Goal: Find specific page/section: Find specific page/section

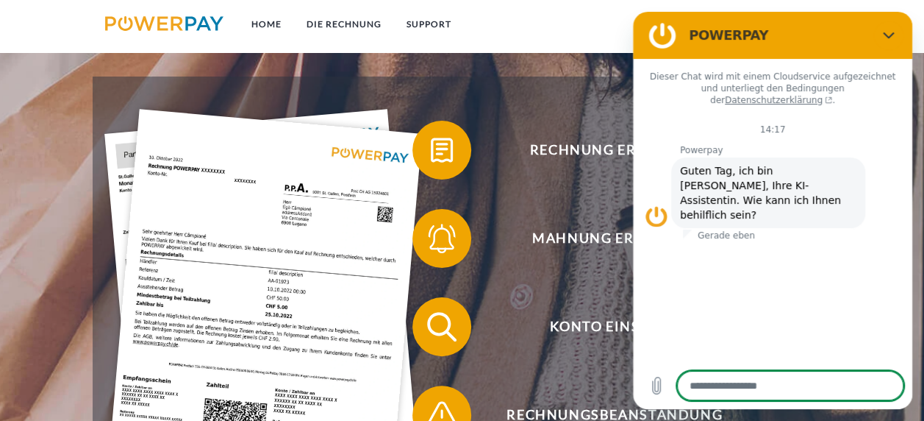
scroll to position [221, 0]
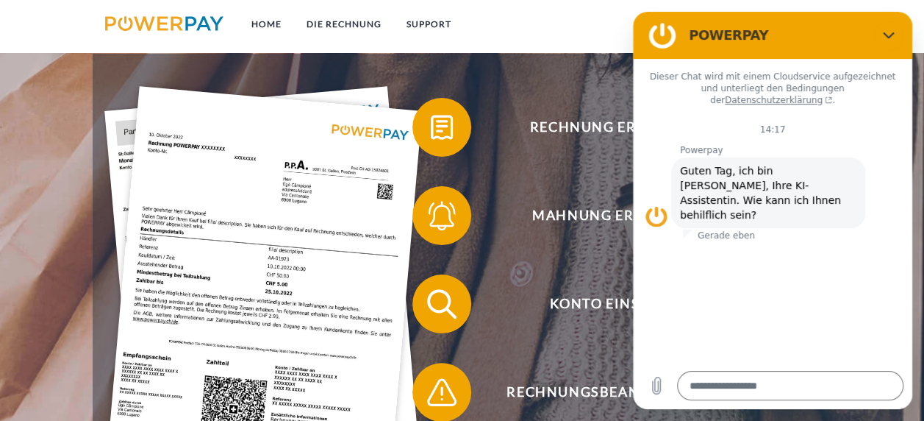
click at [885, 33] on icon "Schließen" at bounding box center [888, 35] width 11 height 7
type textarea "*"
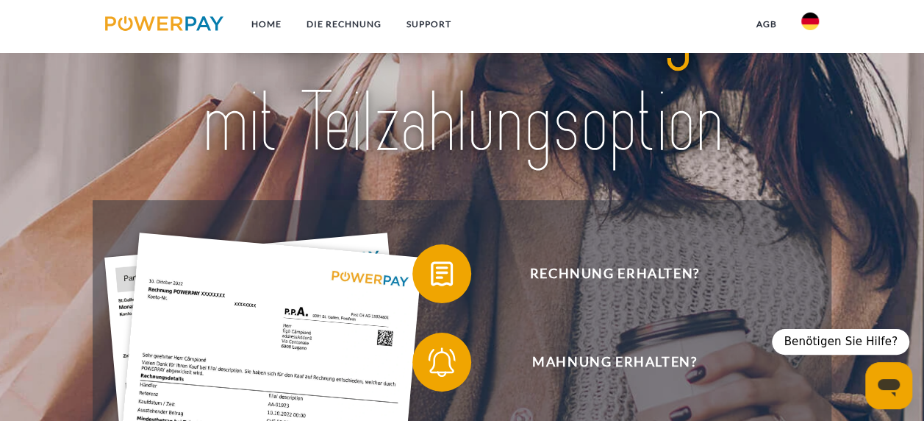
scroll to position [74, 0]
click at [814, 20] on img at bounding box center [811, 22] width 18 height 18
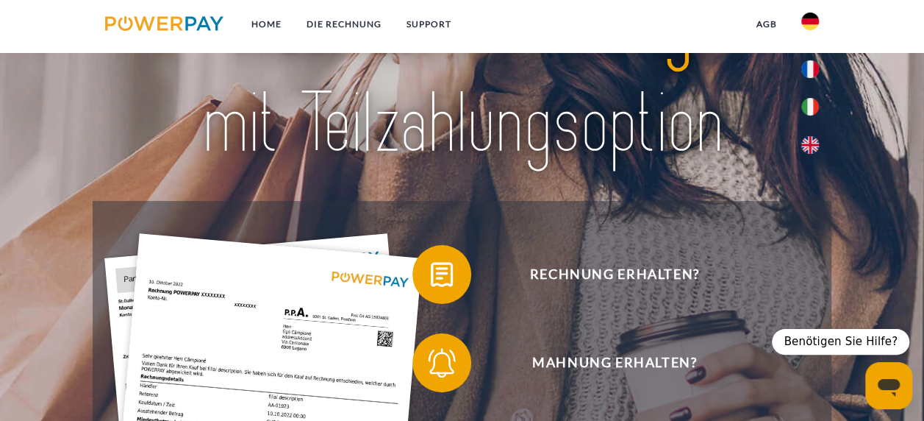
click at [818, 19] on img at bounding box center [811, 22] width 18 height 18
click at [562, 275] on span "Rechnung erhalten?" at bounding box center [615, 274] width 360 height 59
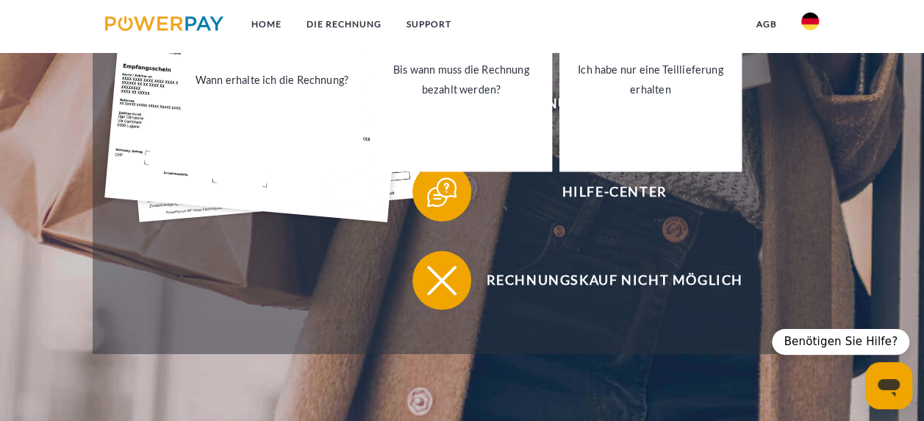
scroll to position [515, 0]
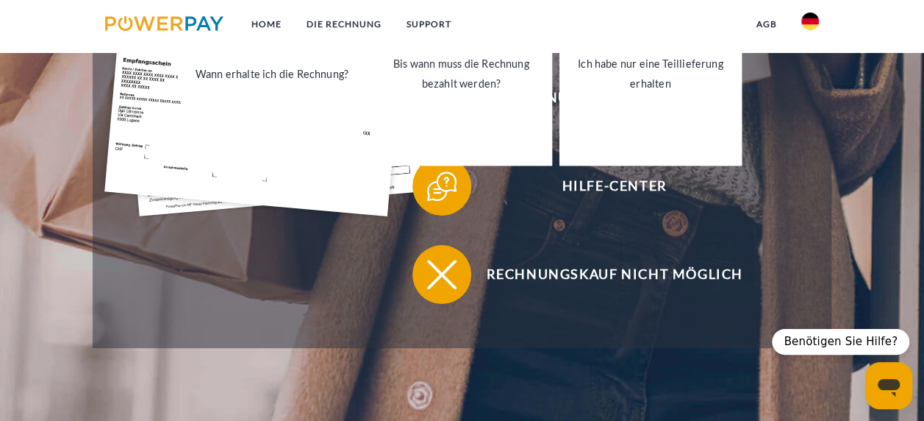
click at [766, 211] on span "Hilfe-Center" at bounding box center [615, 186] width 360 height 59
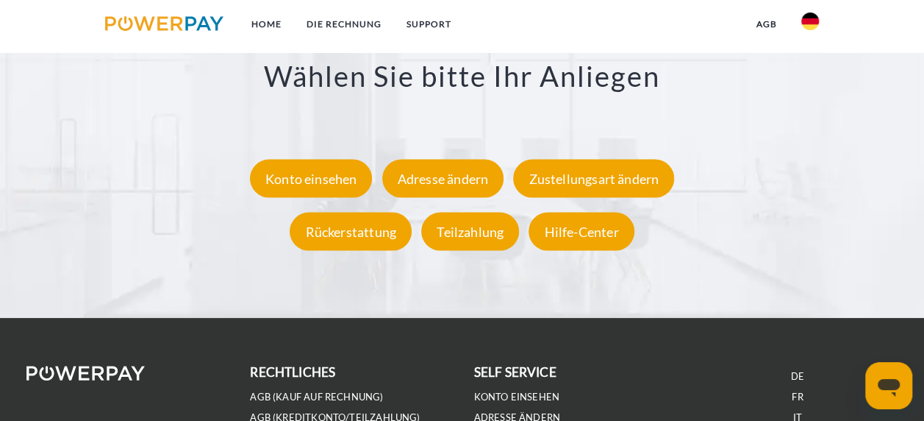
scroll to position [2574, 0]
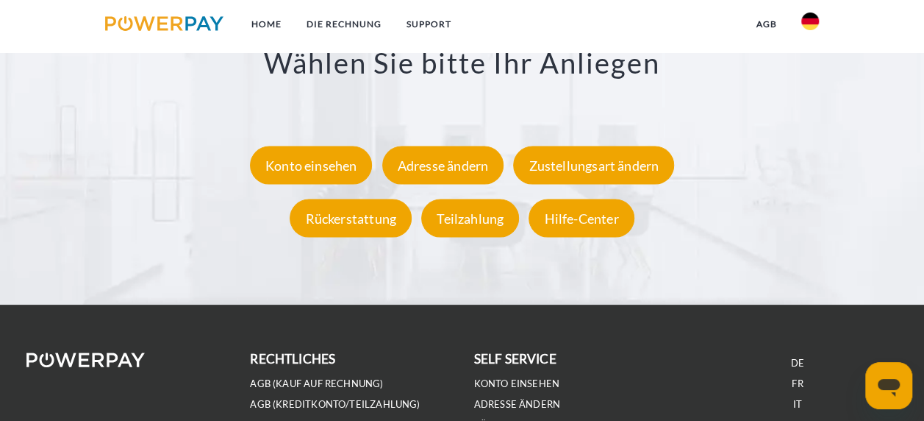
click at [309, 170] on div "Konto einsehen" at bounding box center [311, 165] width 123 height 38
